Goal: Task Accomplishment & Management: Use online tool/utility

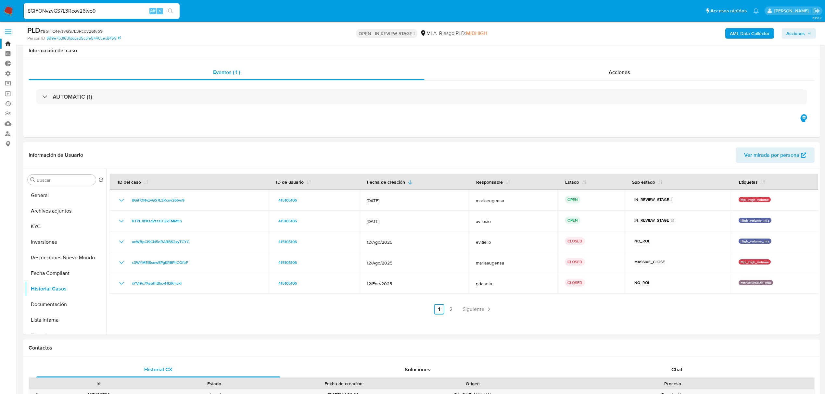
select select "10"
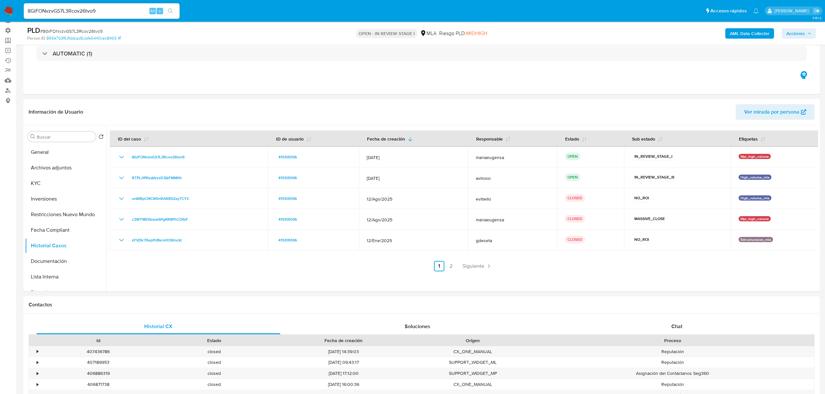
scroll to position [43, 0]
click at [11, 7] on img at bounding box center [8, 11] width 11 height 11
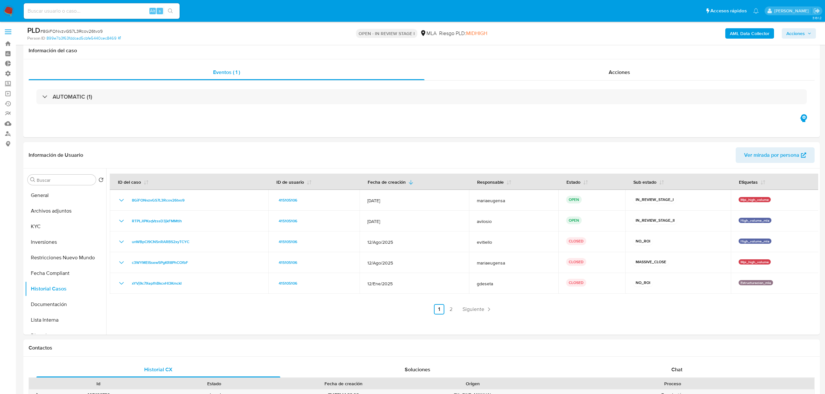
select select "10"
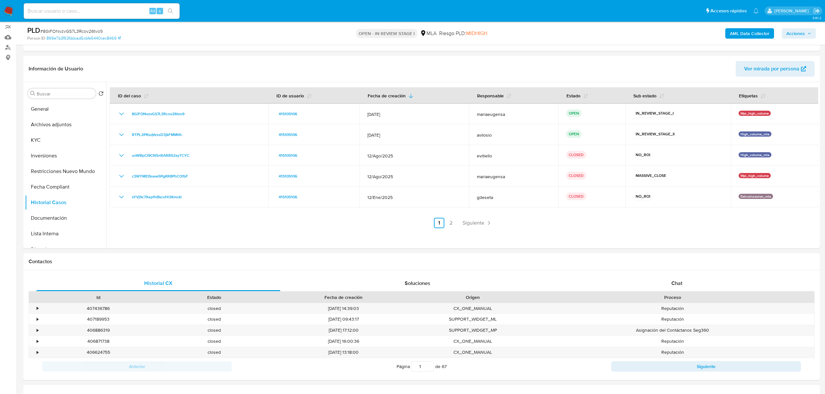
scroll to position [86, 0]
click at [6, 6] on img at bounding box center [8, 11] width 11 height 11
click at [5, 12] on img at bounding box center [8, 11] width 11 height 11
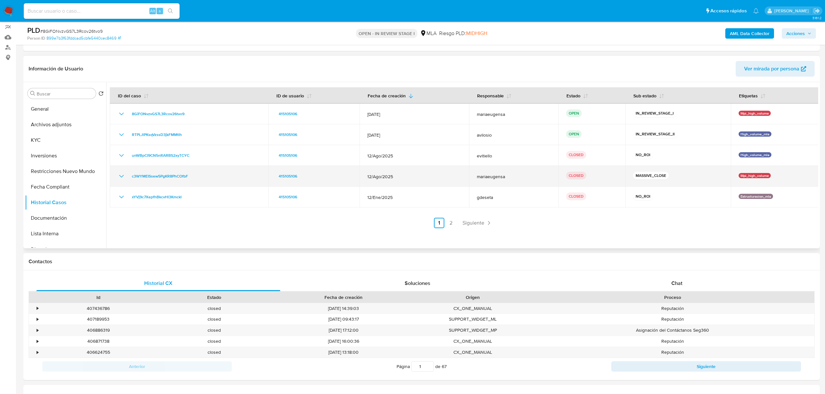
click at [164, 180] on td "c3WYMEISsew5PgKR8PhCOfbF" at bounding box center [189, 176] width 158 height 21
click at [167, 178] on span "c3WYMEISsew5PgKR8PhCOfbF" at bounding box center [160, 176] width 56 height 8
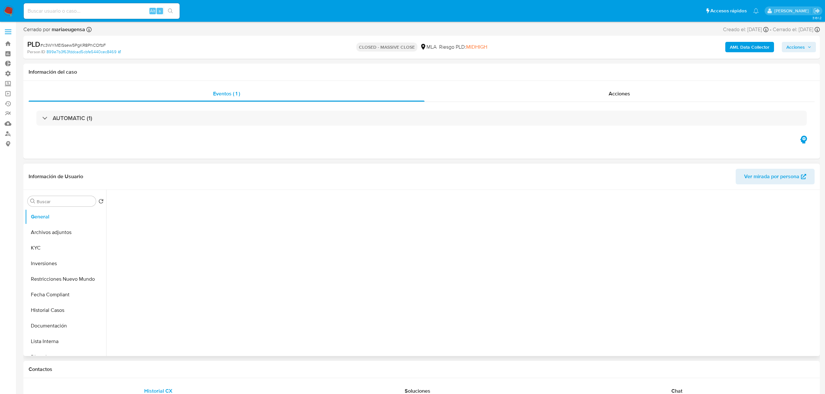
select select "10"
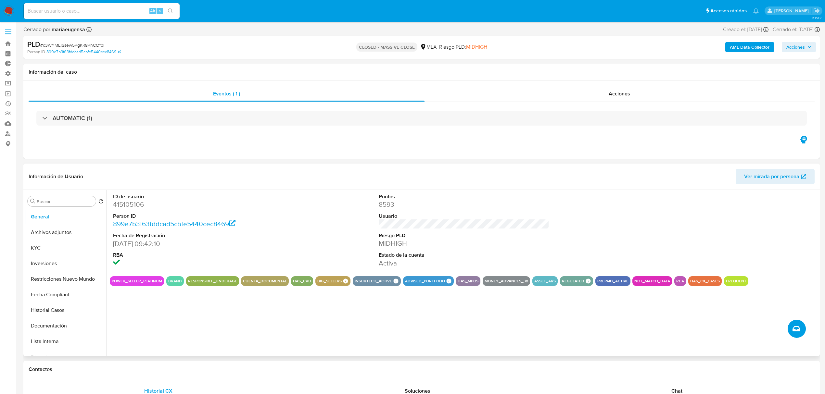
click at [795, 326] on icon "Crear caso manual" at bounding box center [796, 328] width 8 height 5
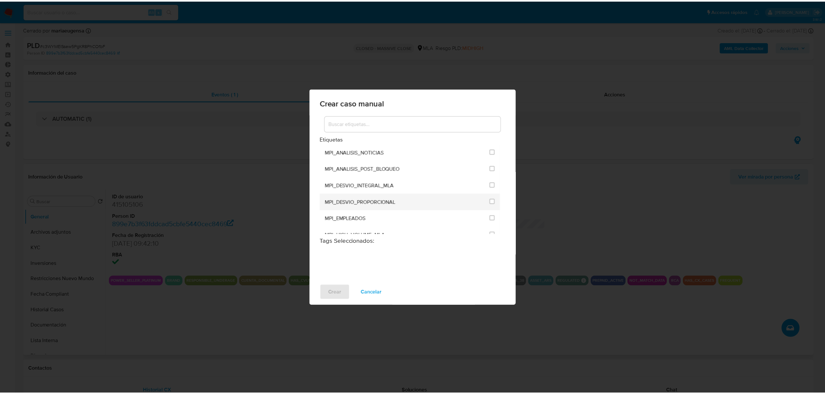
scroll to position [1472, 0]
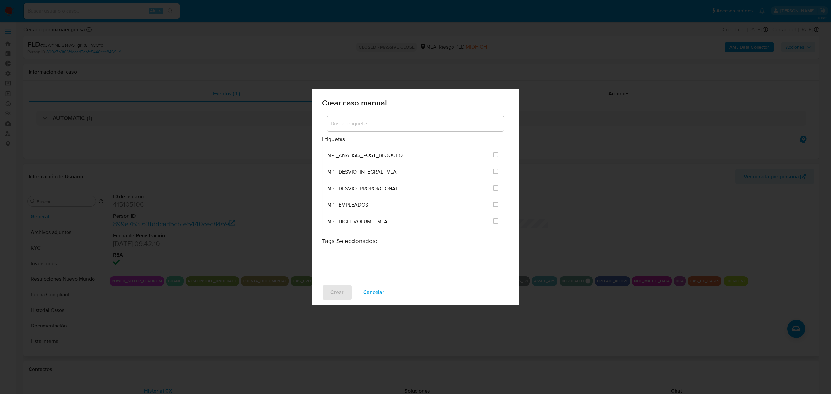
click at [587, 206] on div "Crear caso manual Etiquetas ANÁLISIS INTERNO COBROS_TICKET CONTROL_CAP_CASH_IN …" at bounding box center [415, 197] width 831 height 394
click at [372, 296] on span "Cancelar" at bounding box center [373, 292] width 21 height 14
